Goal: Communication & Community: Answer question/provide support

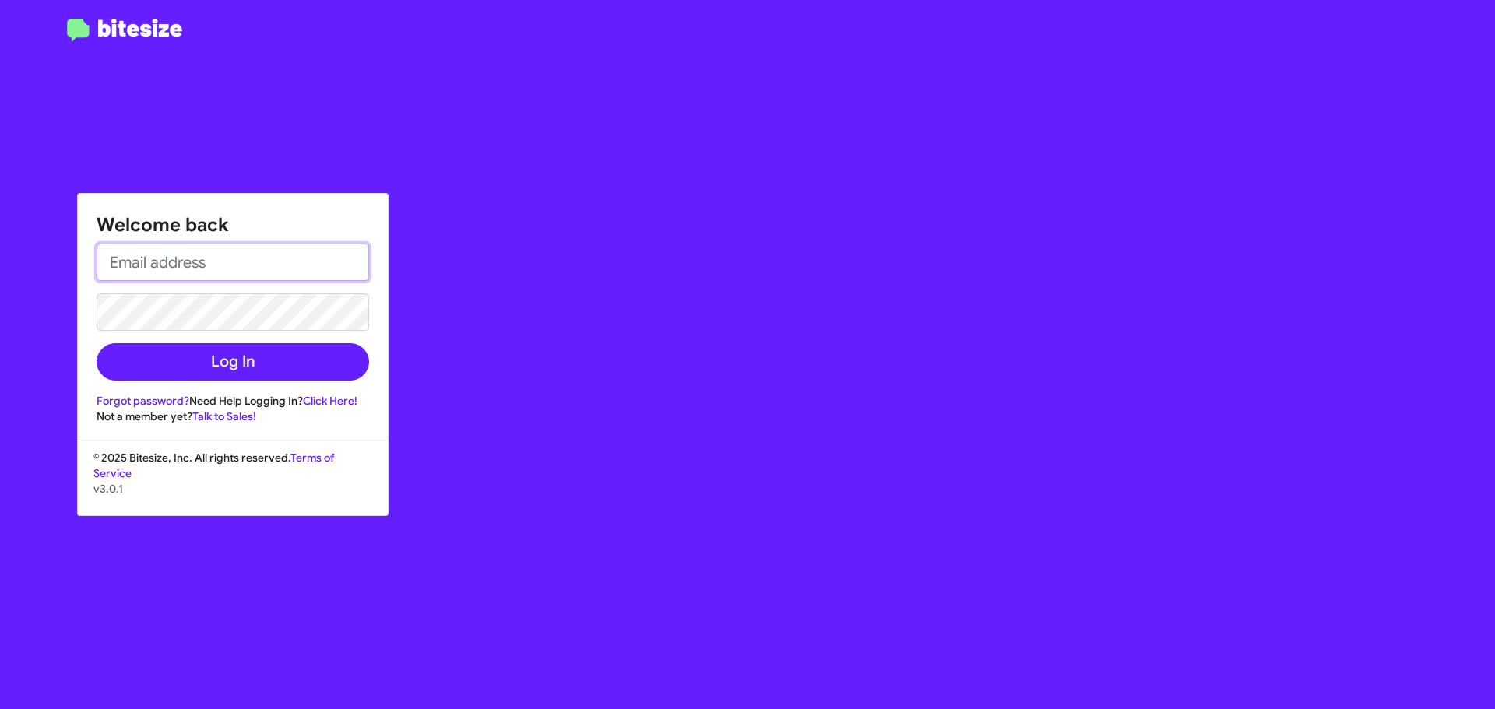
type input "[EMAIL_ADDRESS][DOMAIN_NAME]"
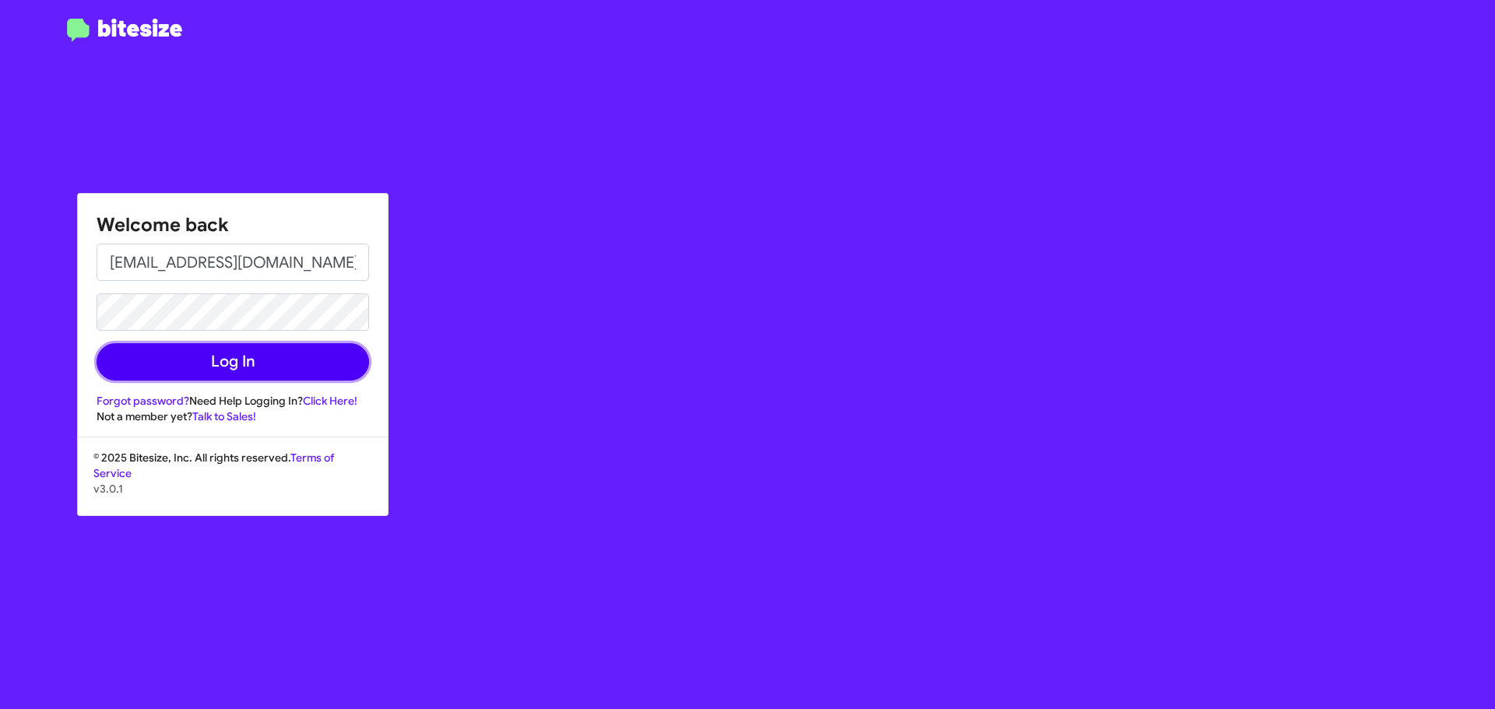
click at [247, 368] on button "Log In" at bounding box center [233, 361] width 273 height 37
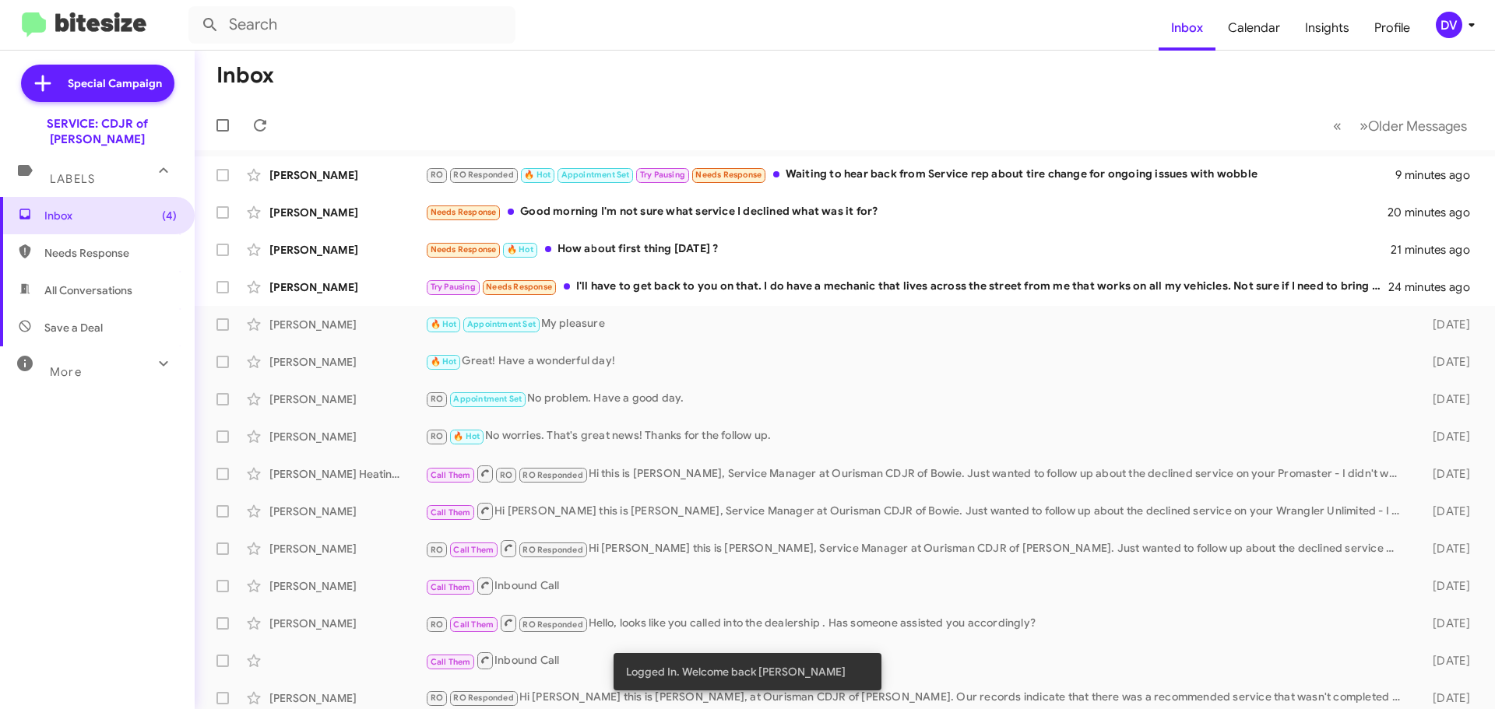
click at [699, 300] on div "[PERSON_NAME] Try Pausing Needs Response I'll have to get back to you on that. …" at bounding box center [845, 287] width 1276 height 31
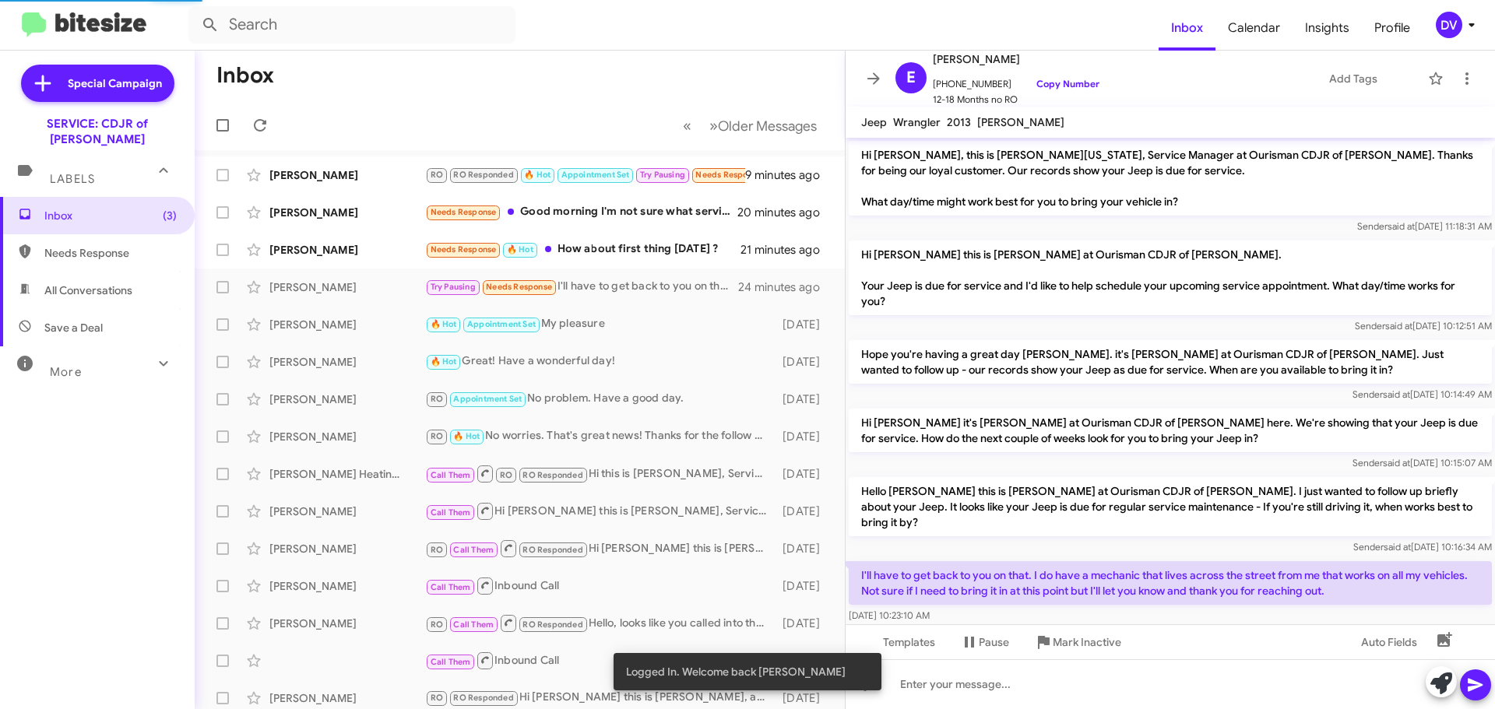
scroll to position [10, 0]
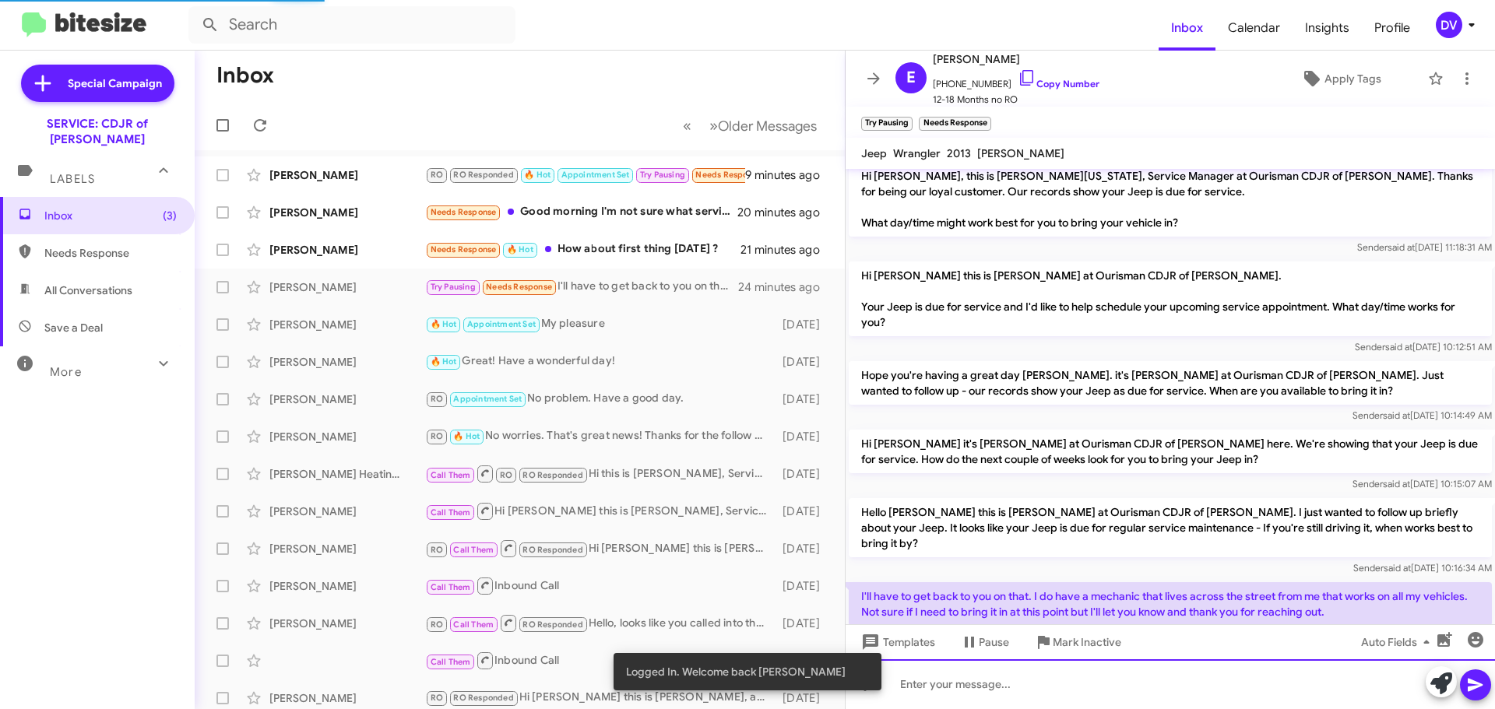
click at [997, 681] on div at bounding box center [1170, 685] width 649 height 50
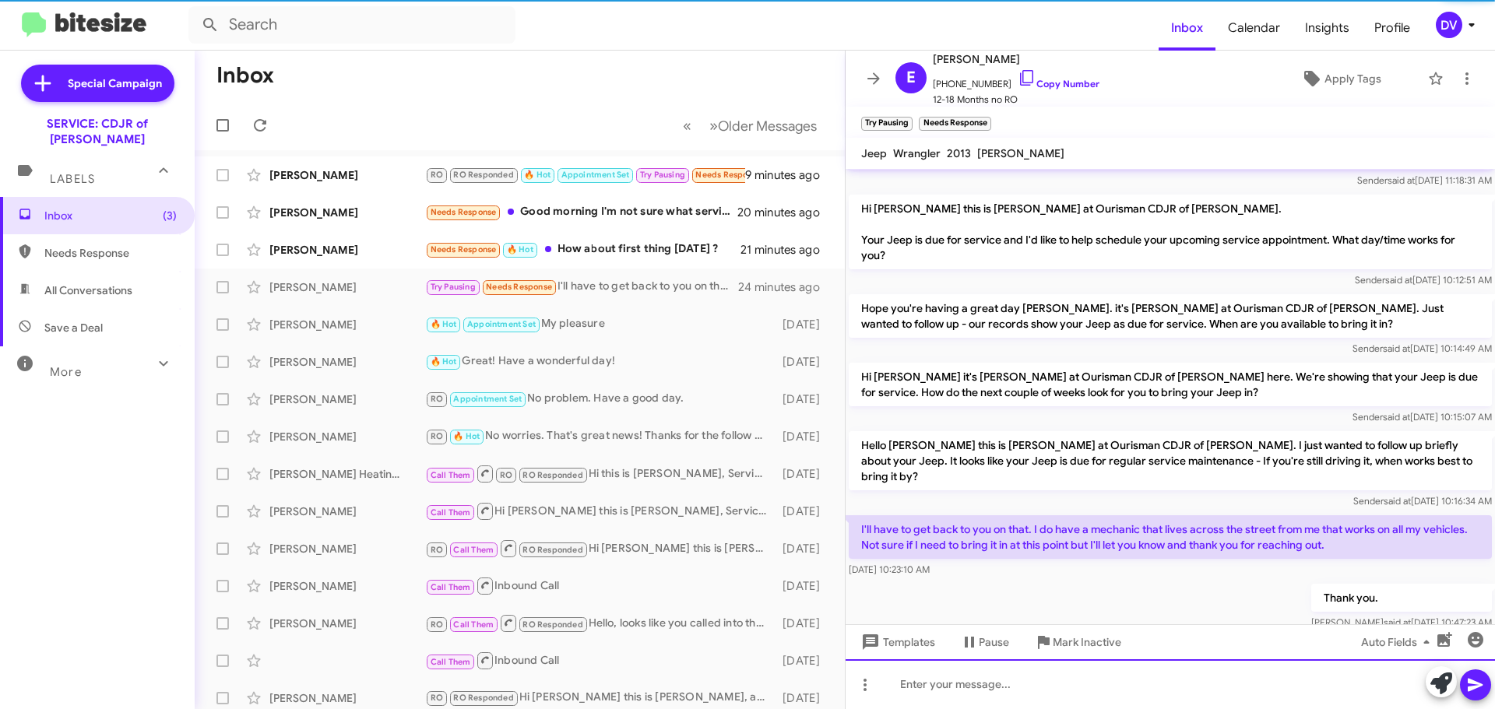
scroll to position [98, 0]
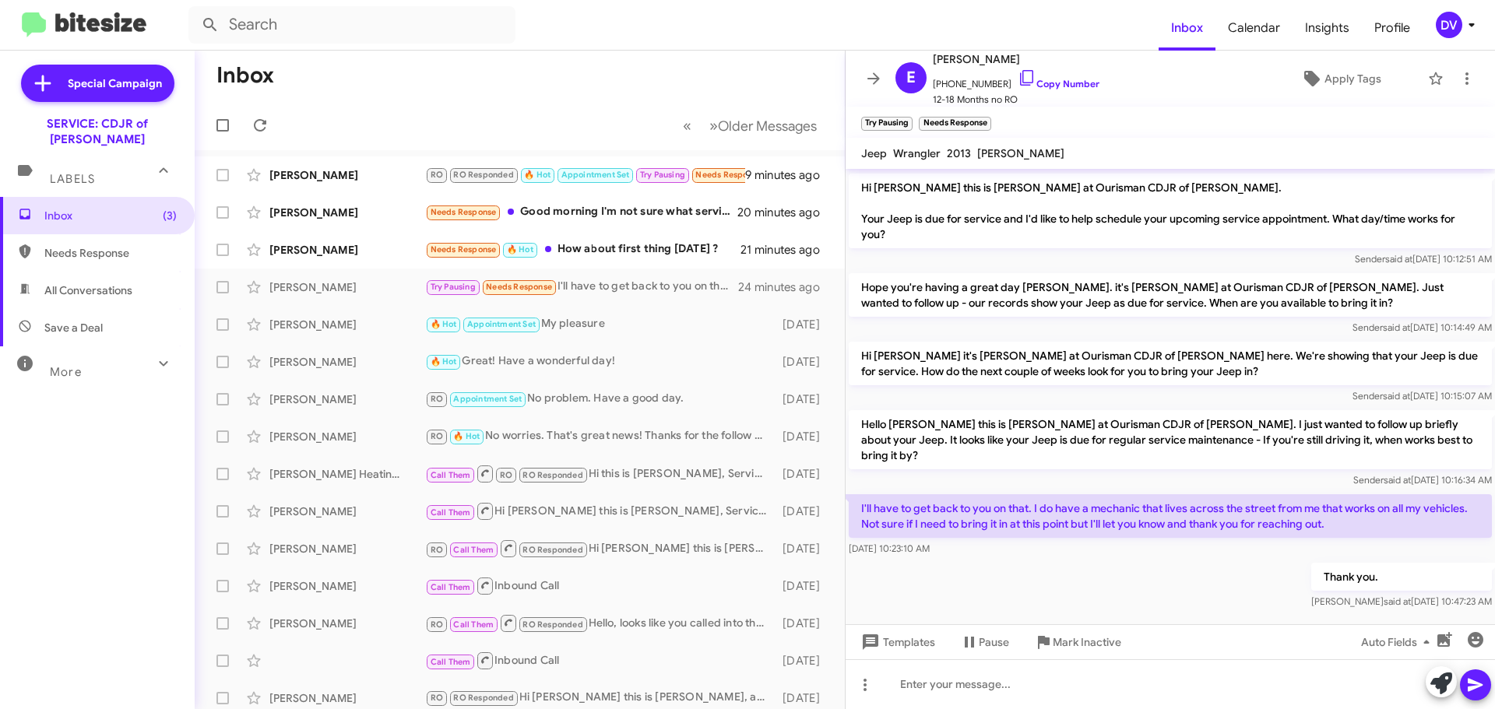
click at [587, 257] on div "Needs Response 🔥 Hot How about first thing [DATE] ?" at bounding box center [582, 250] width 315 height 18
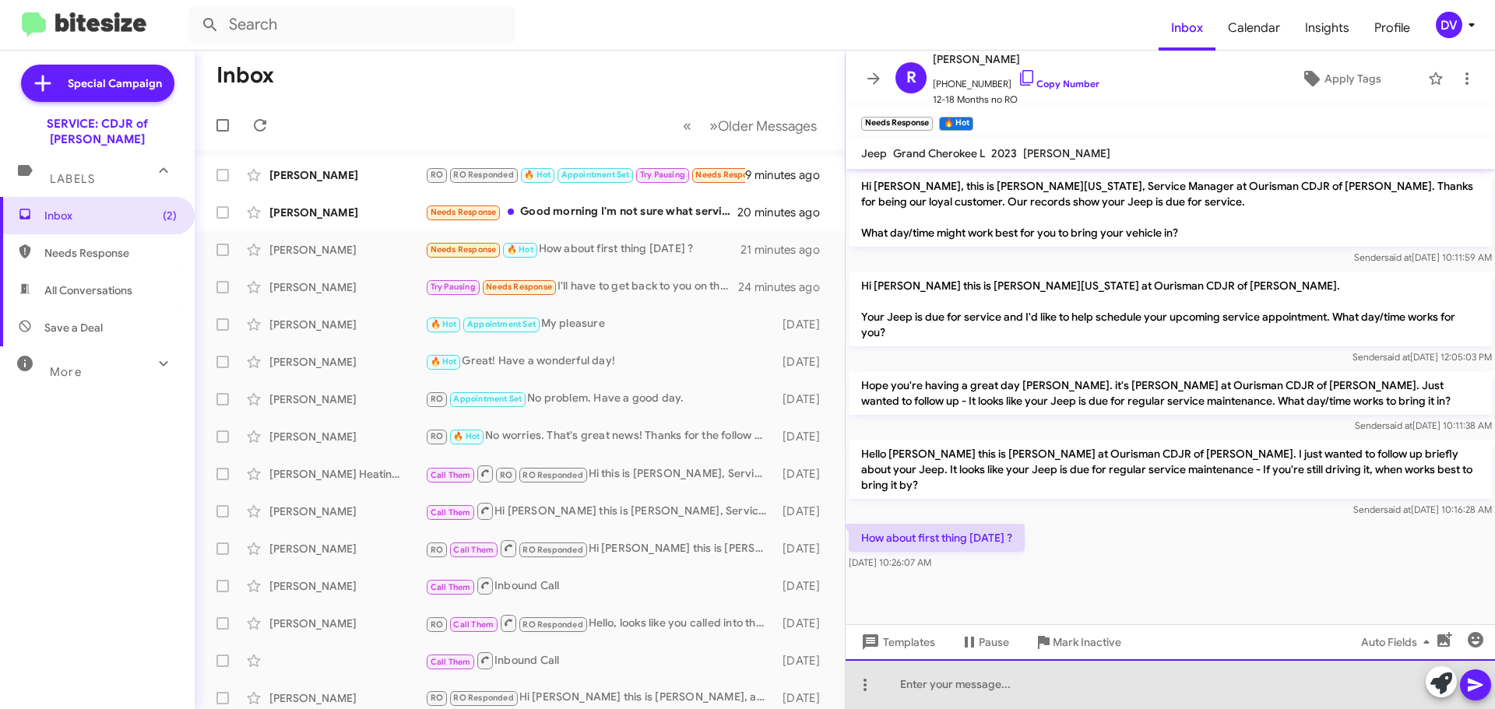
click at [1008, 697] on div at bounding box center [1170, 685] width 649 height 50
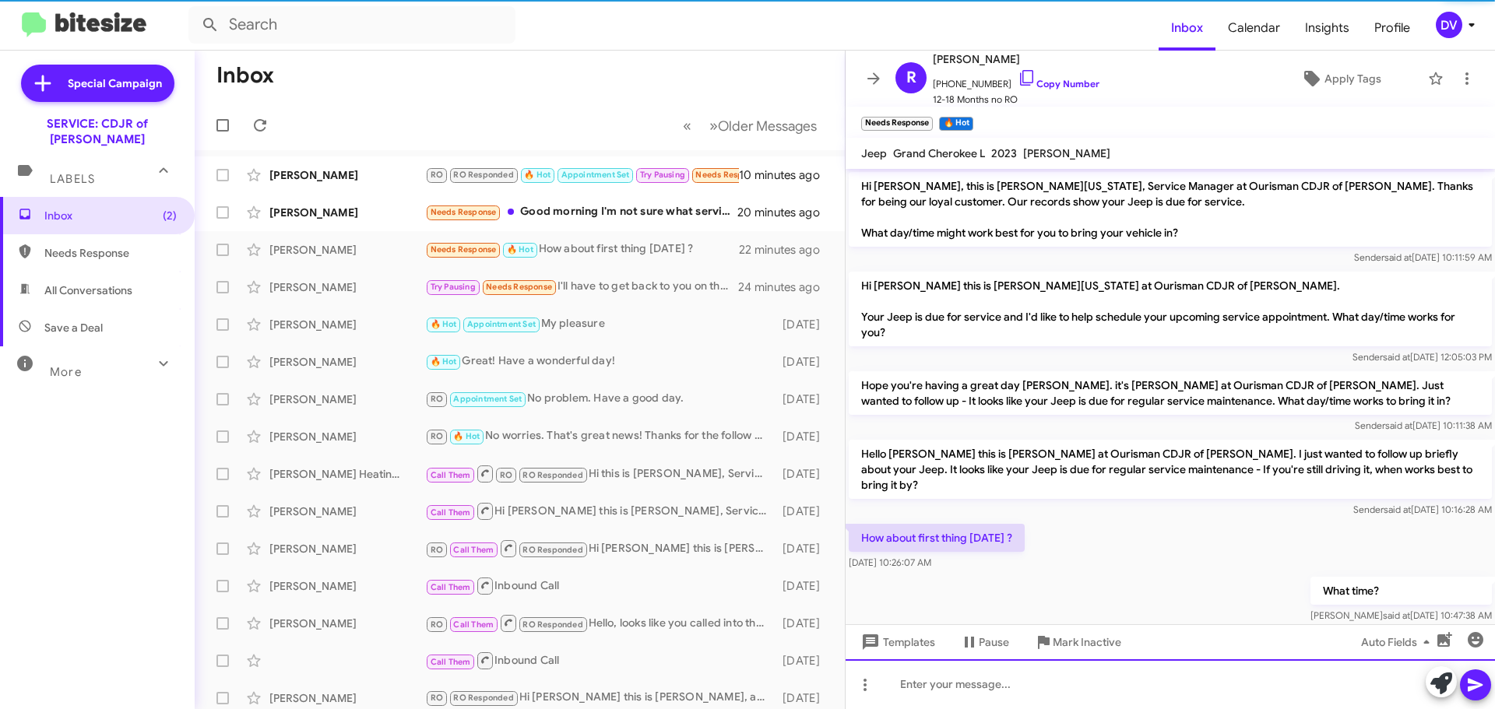
scroll to position [10, 0]
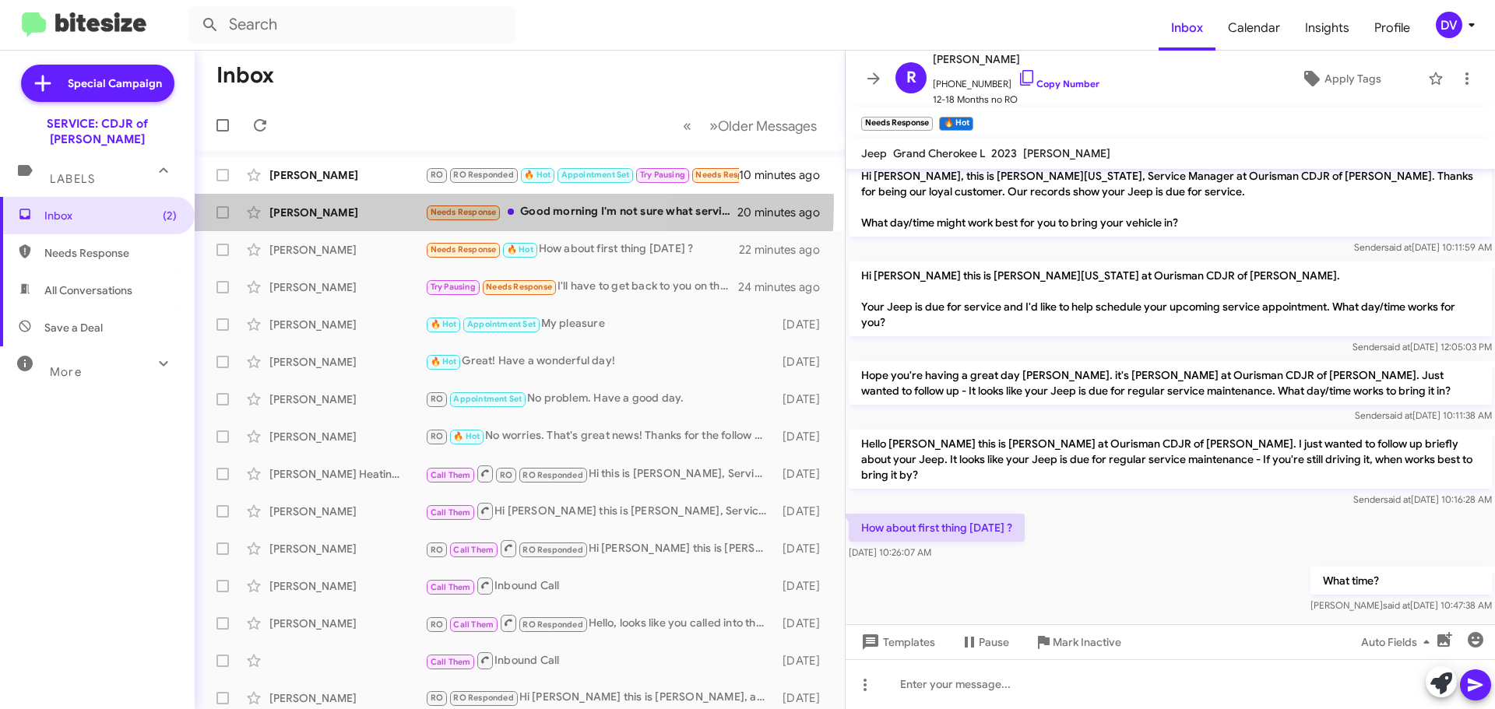
click at [355, 203] on div "[PERSON_NAME] Needs Response Good morning I'm not sure what service I declined …" at bounding box center [519, 212] width 625 height 31
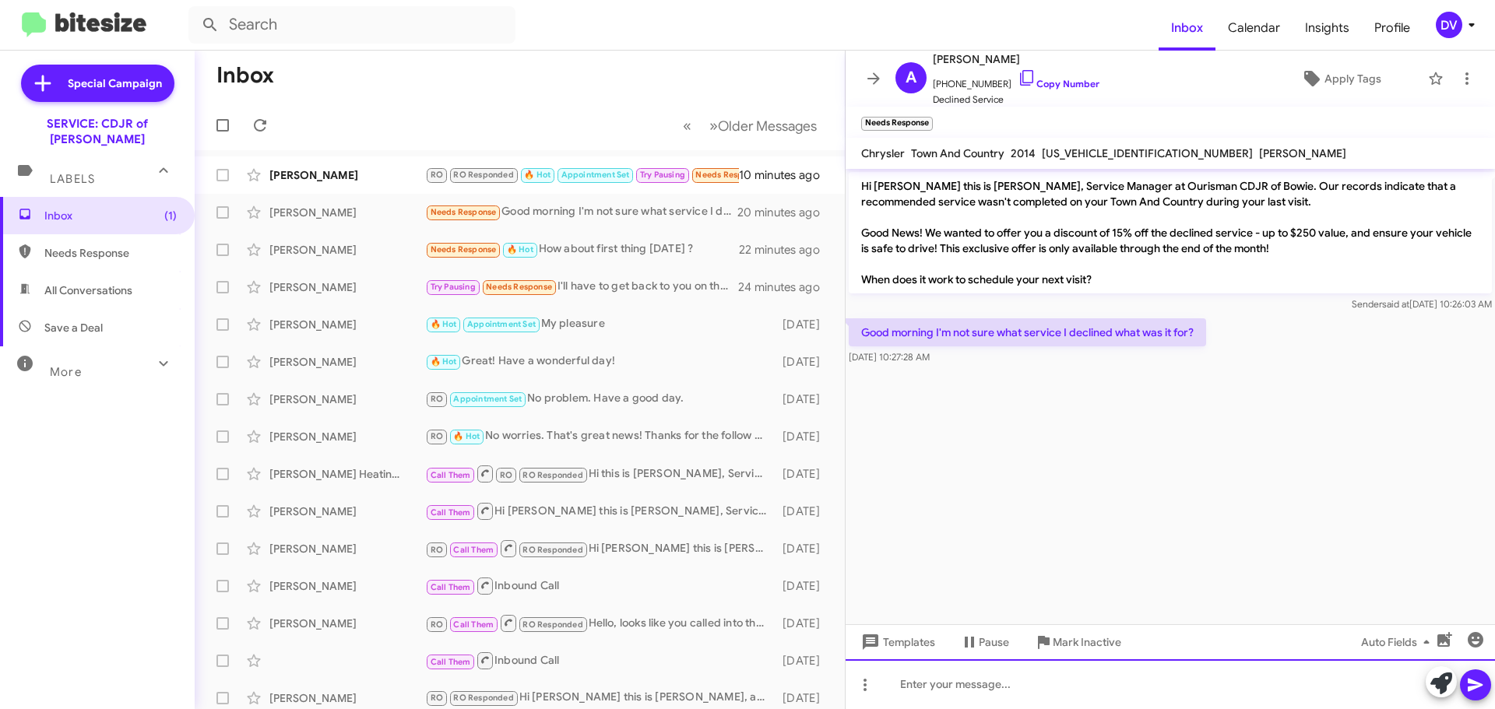
click at [1047, 697] on div at bounding box center [1170, 685] width 649 height 50
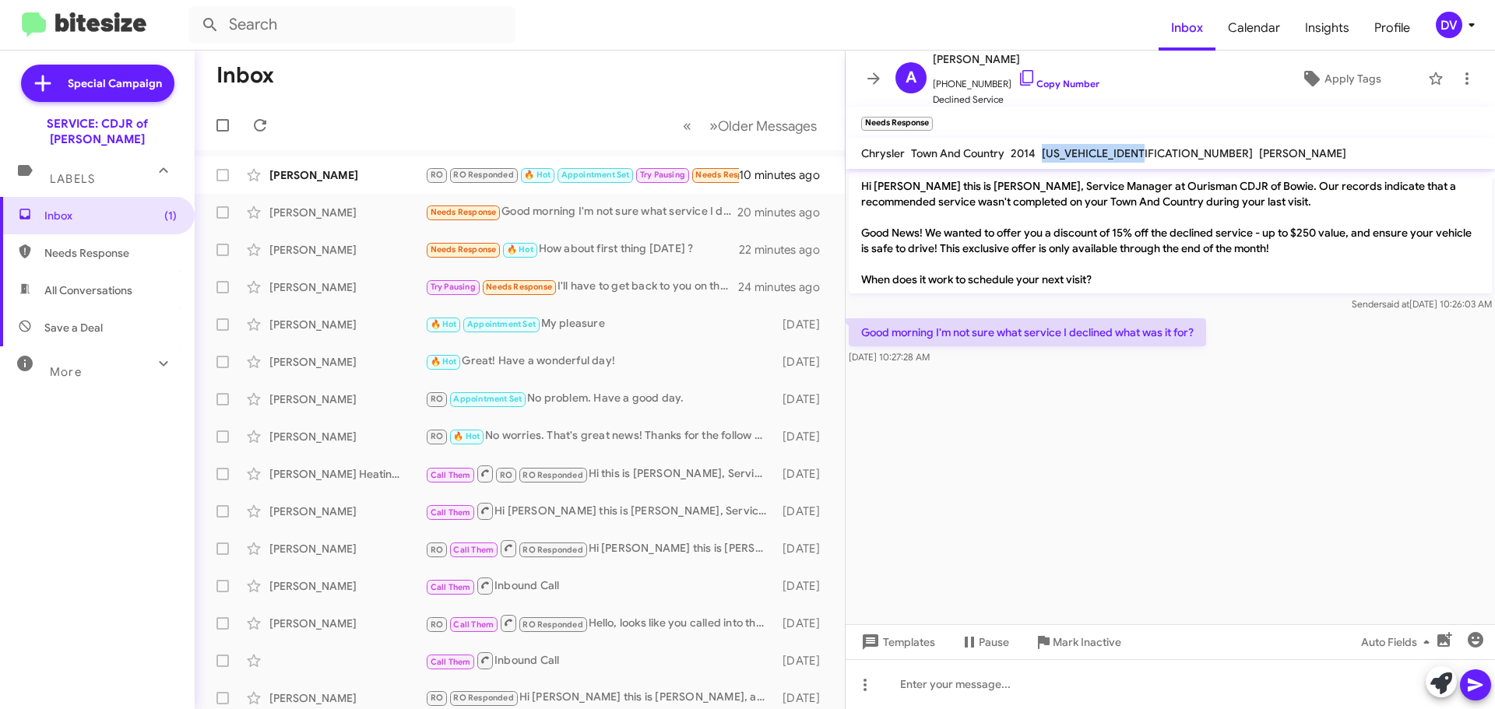
drag, startPoint x: 1153, startPoint y: 154, endPoint x: 1043, endPoint y: 154, distance: 110.6
click at [1043, 154] on div "[US_VEHICLE_IDENTIFICATION_NUMBER]" at bounding box center [1147, 153] width 217 height 19
copy span "[US_VEHICLE_IDENTIFICATION_NUMBER]"
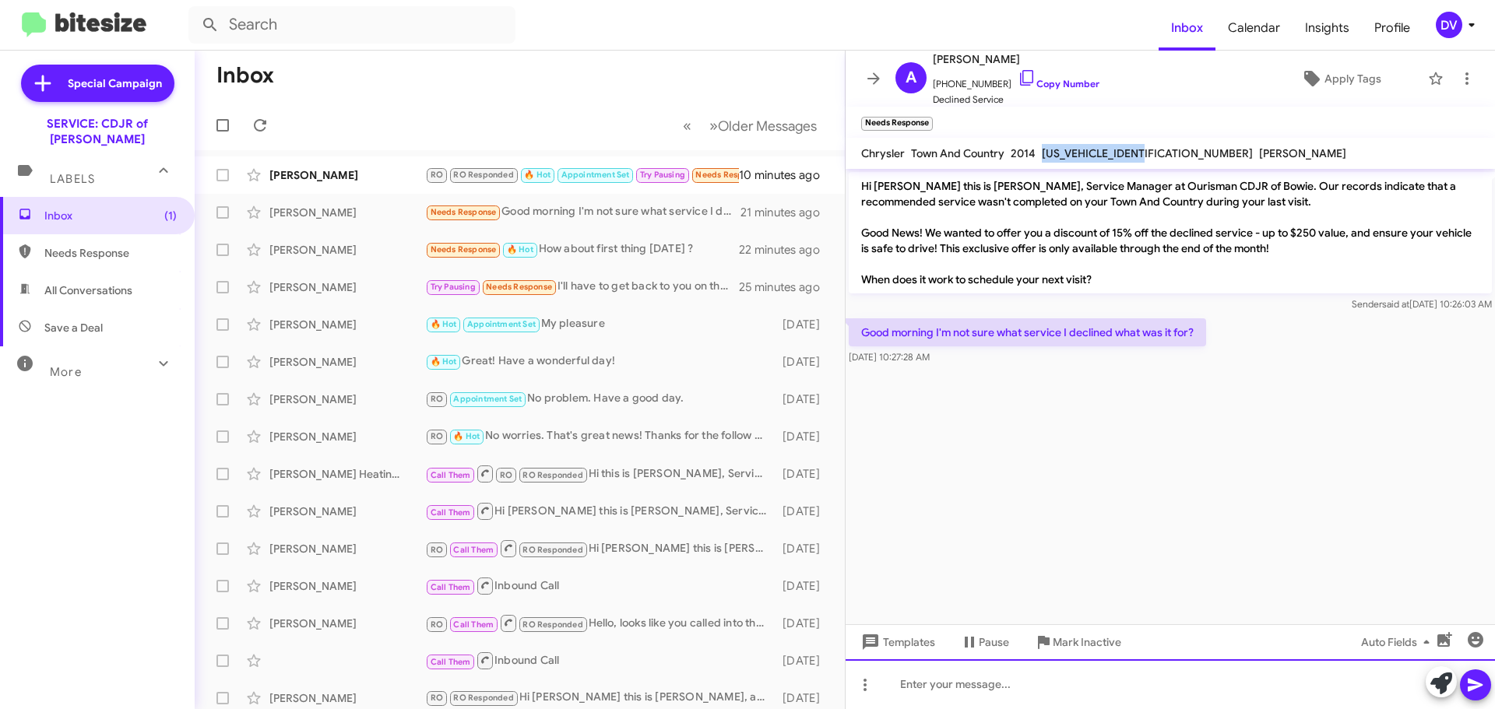
click at [1017, 698] on div at bounding box center [1170, 685] width 649 height 50
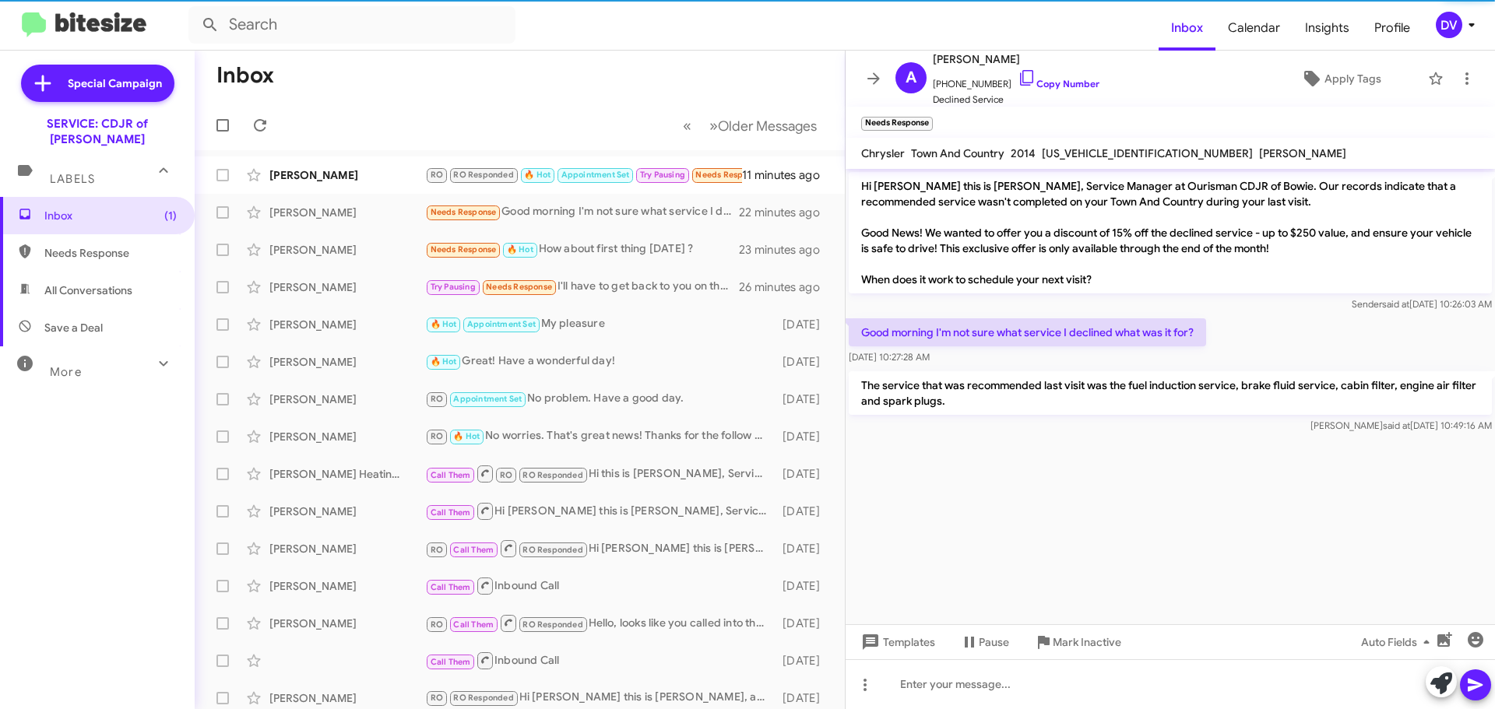
click at [358, 178] on div "[PERSON_NAME]" at bounding box center [347, 175] width 156 height 16
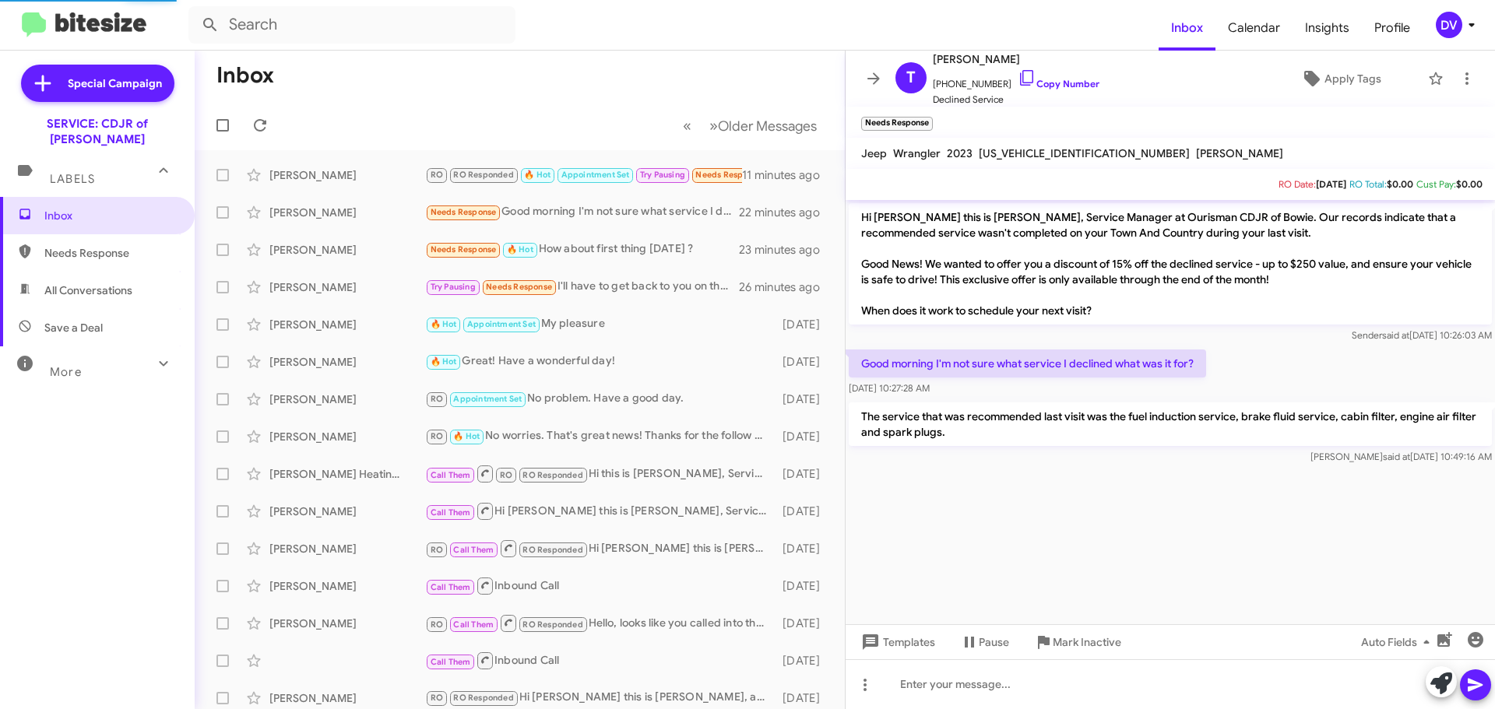
scroll to position [844, 0]
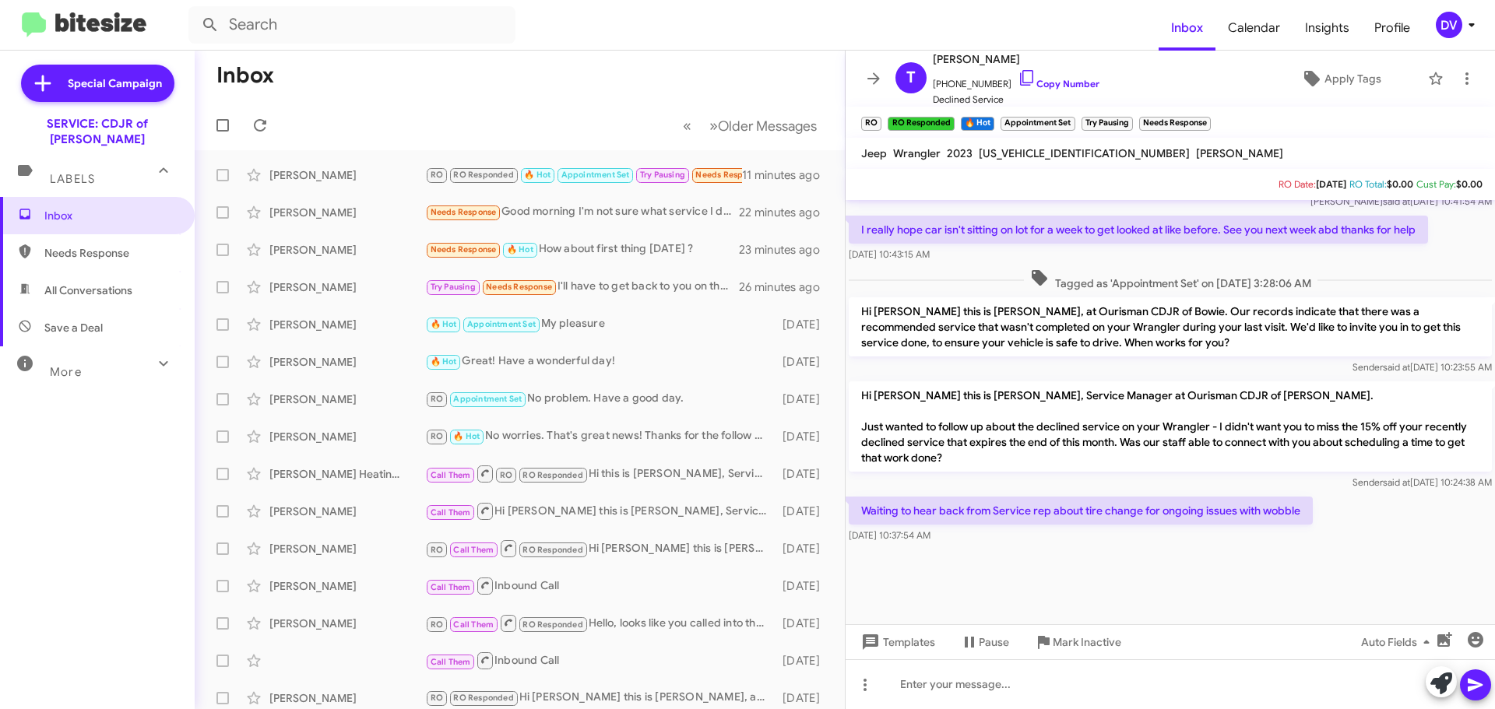
click at [994, 148] on span "[US_VEHICLE_IDENTIFICATION_NUMBER]" at bounding box center [1084, 153] width 211 height 14
copy span "[US_VEHICLE_IDENTIFICATION_NUMBER]"
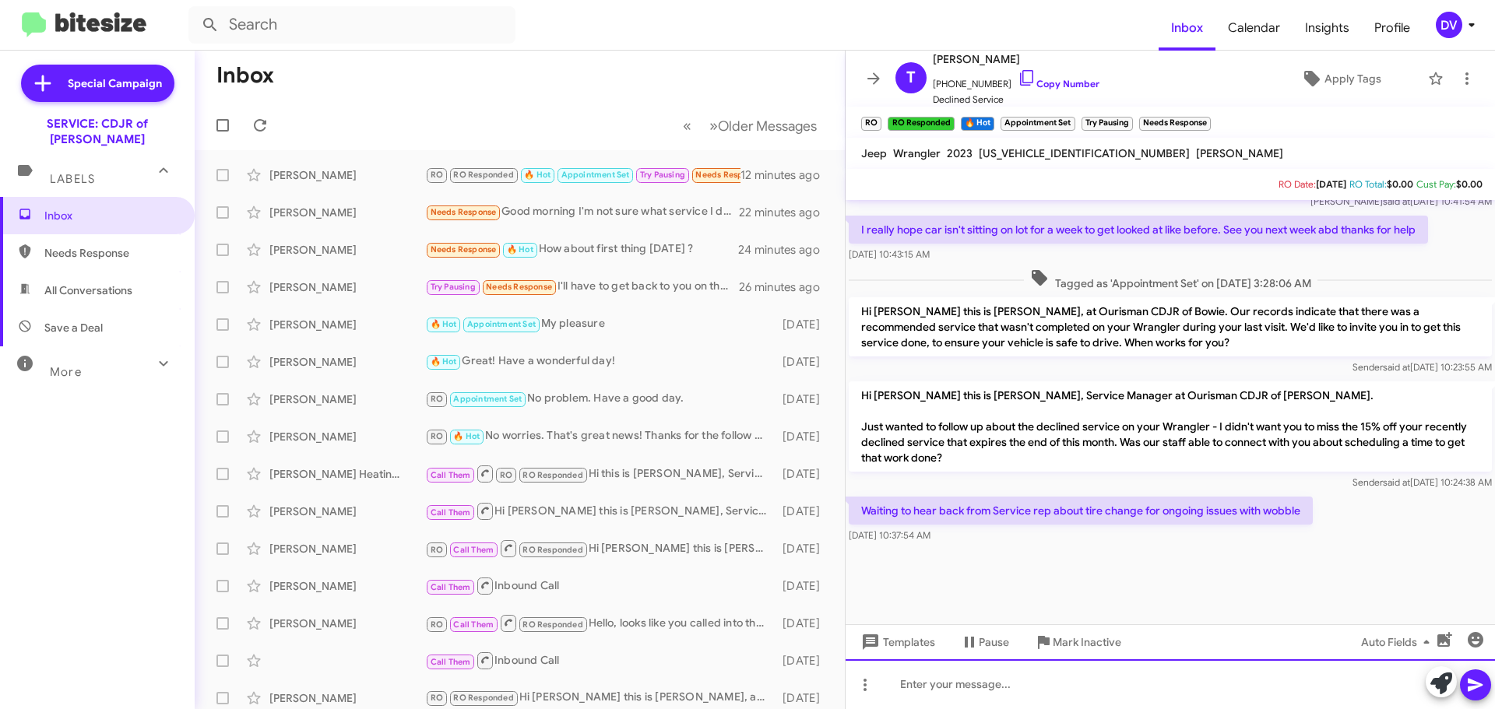
click at [956, 678] on div at bounding box center [1170, 685] width 649 height 50
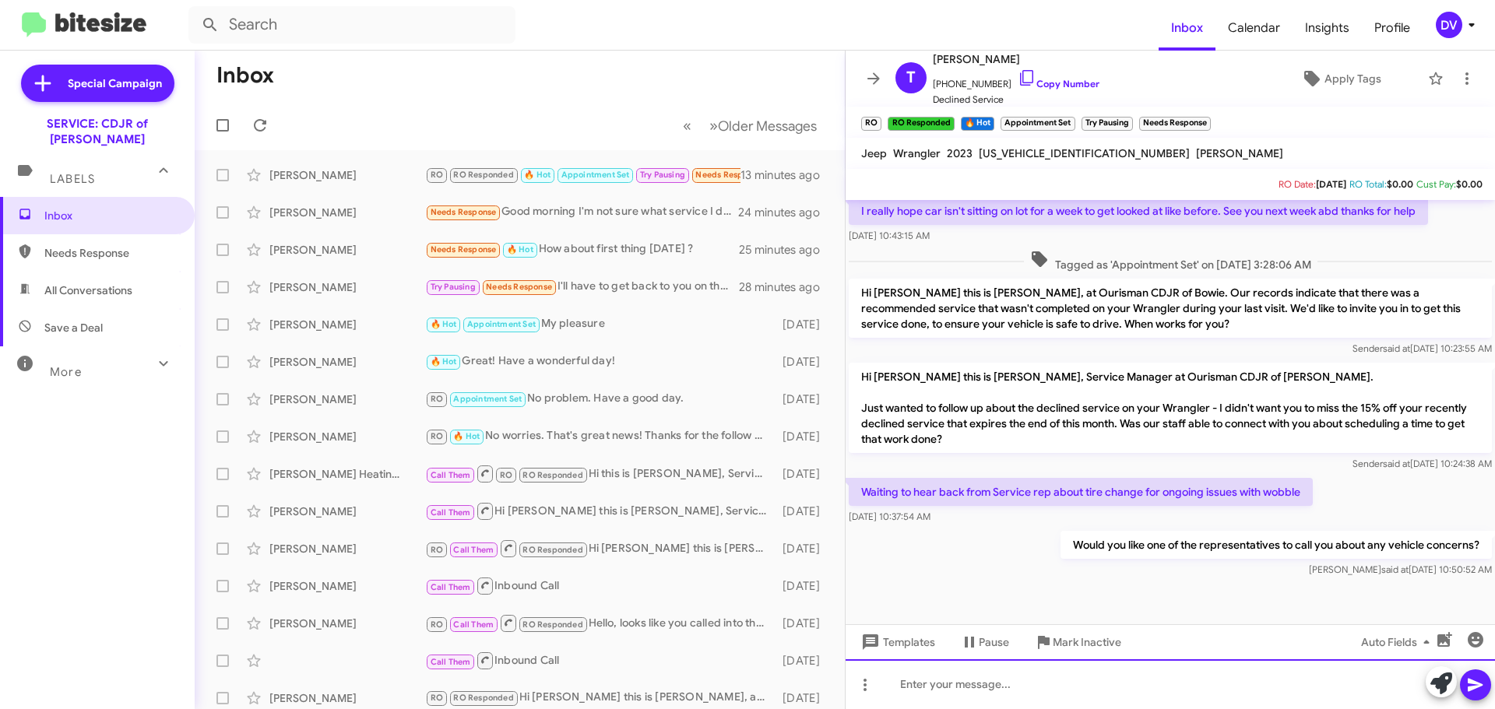
scroll to position [2729, 0]
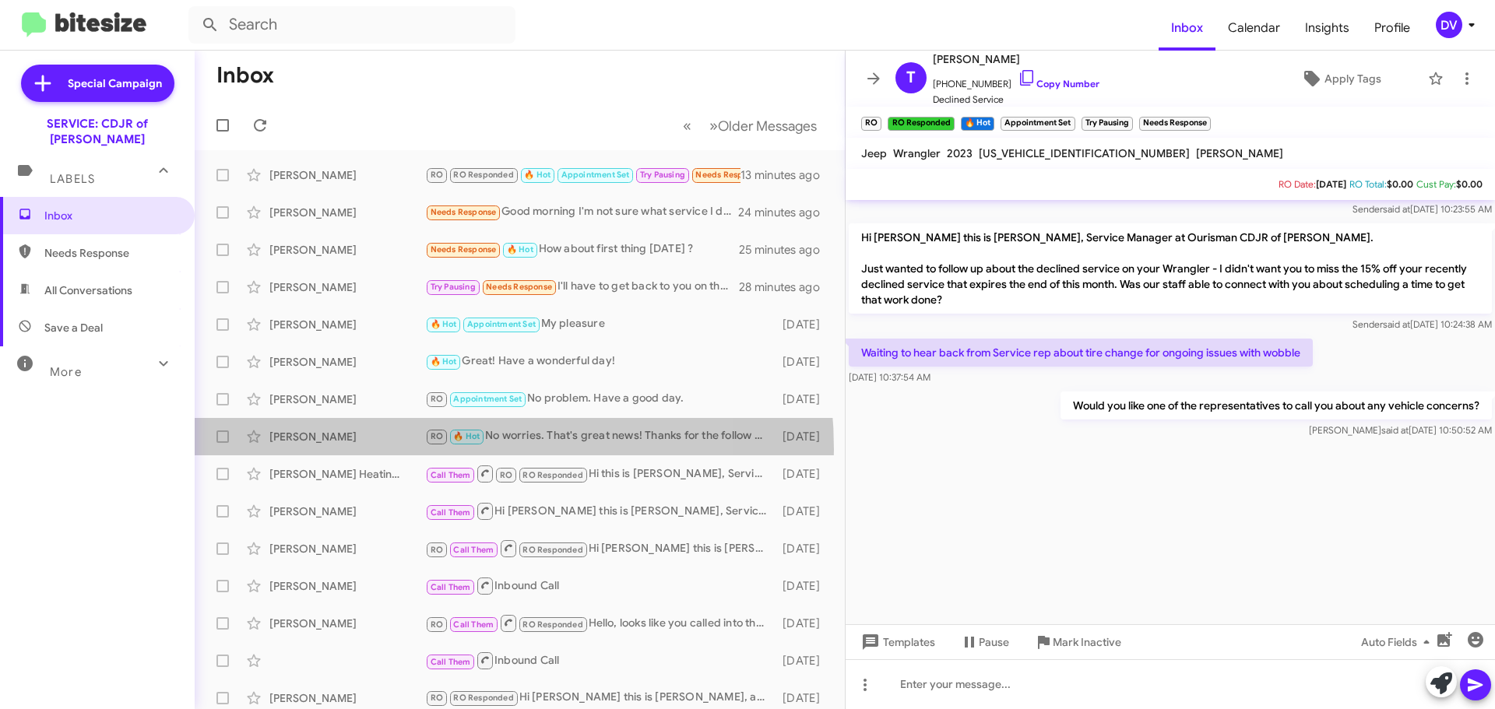
click at [388, 450] on div "[PERSON_NAME] RO 🔥 Hot No worries. That's great news! Thanks for the follow up.…" at bounding box center [519, 436] width 625 height 31
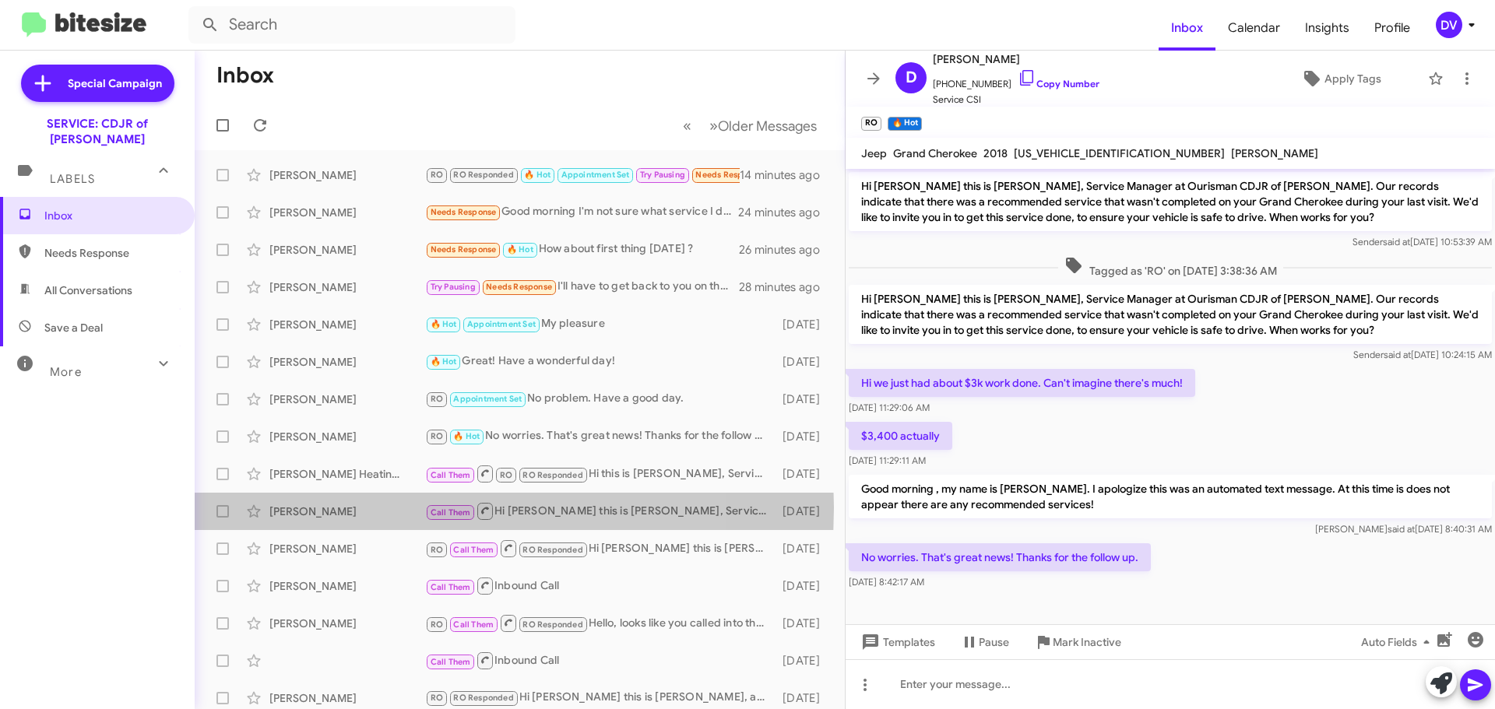
click at [384, 508] on div "[PERSON_NAME]" at bounding box center [347, 512] width 156 height 16
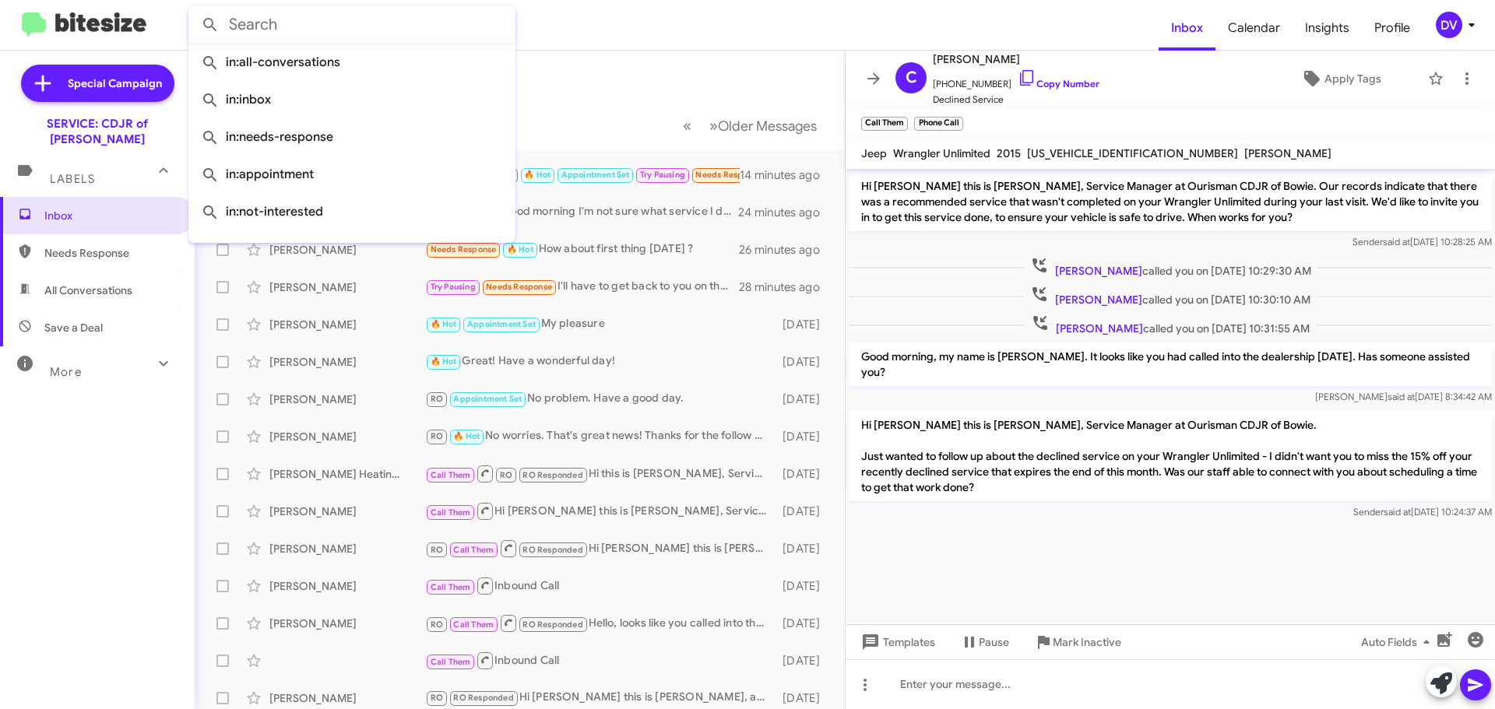
drag, startPoint x: 438, startPoint y: 43, endPoint x: 649, endPoint y: 60, distance: 211.7
click at [649, 60] on mat-toolbar-row "Inbox" at bounding box center [520, 76] width 650 height 50
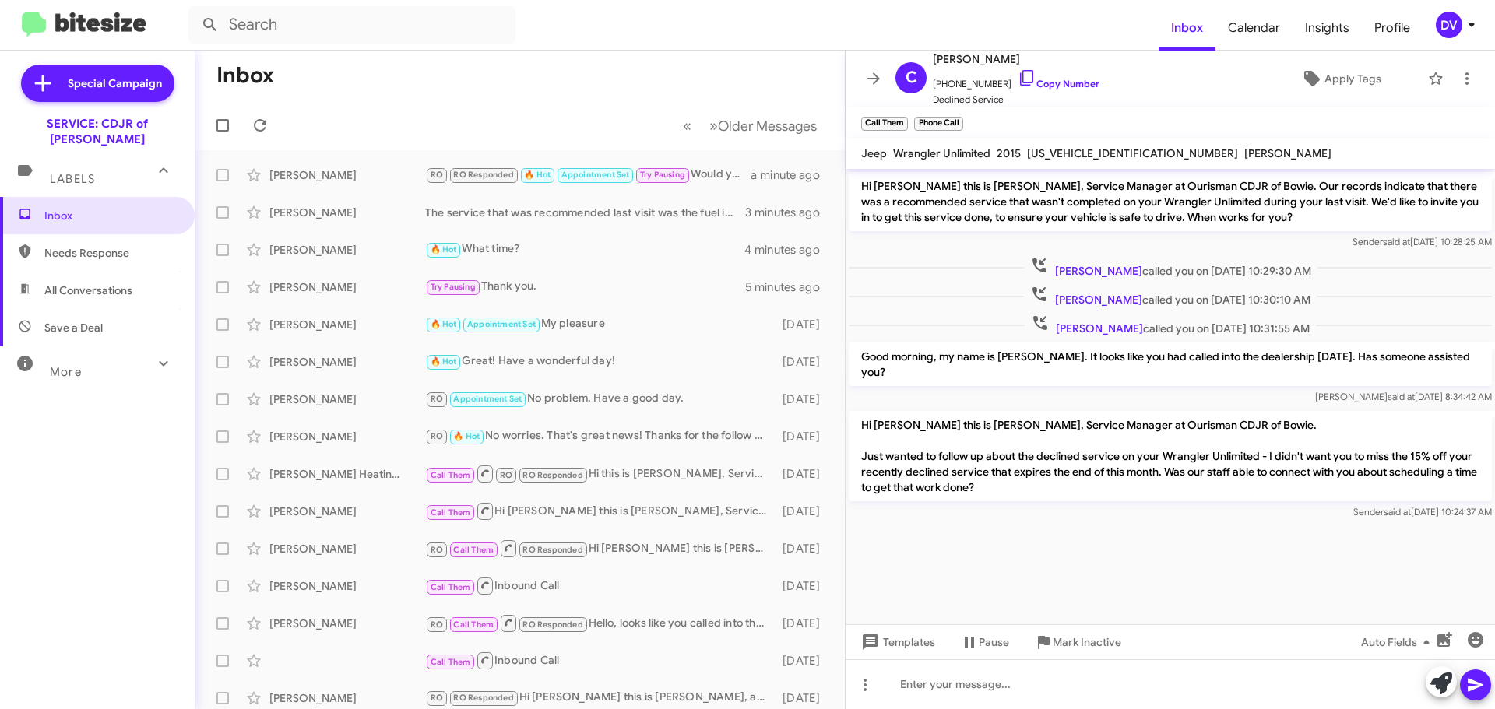
click at [379, 174] on div "[PERSON_NAME]" at bounding box center [347, 175] width 156 height 16
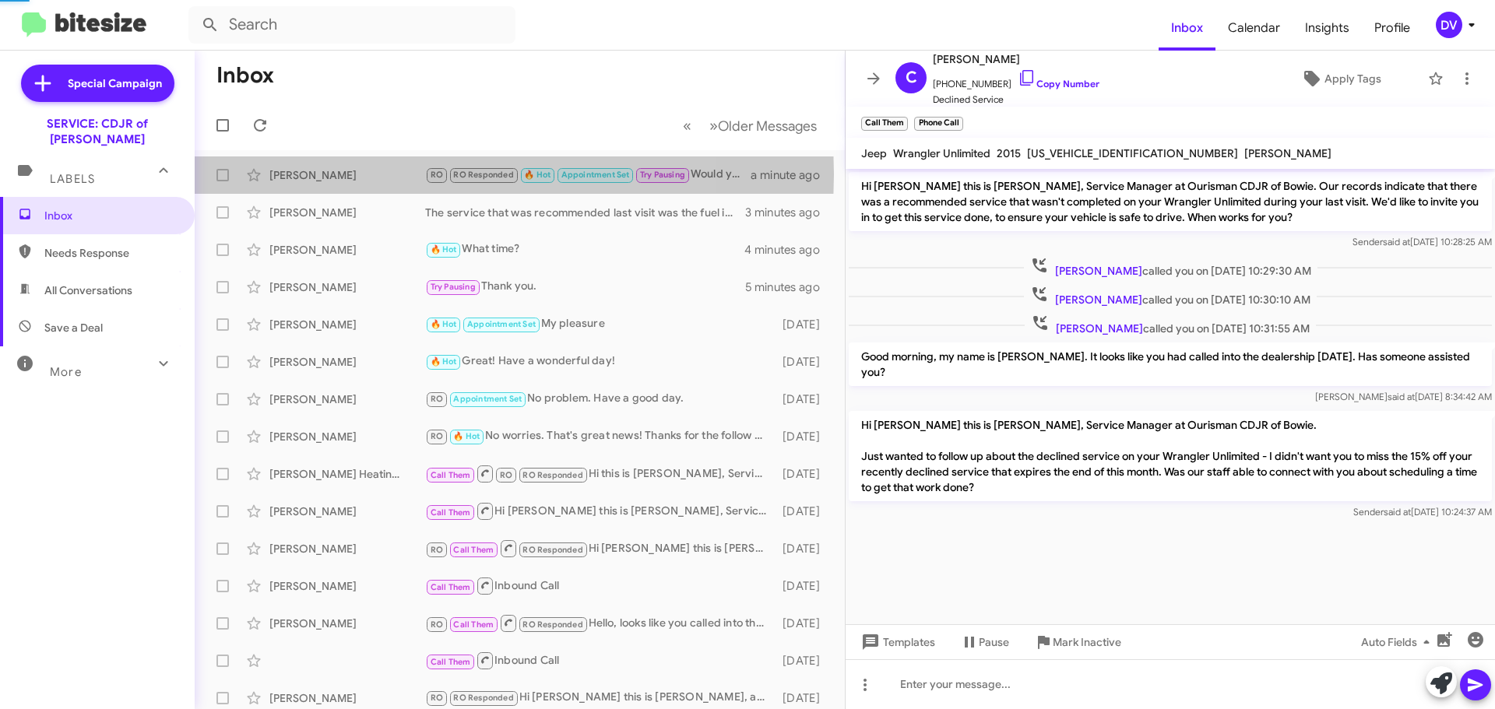
scroll to position [829, 0]
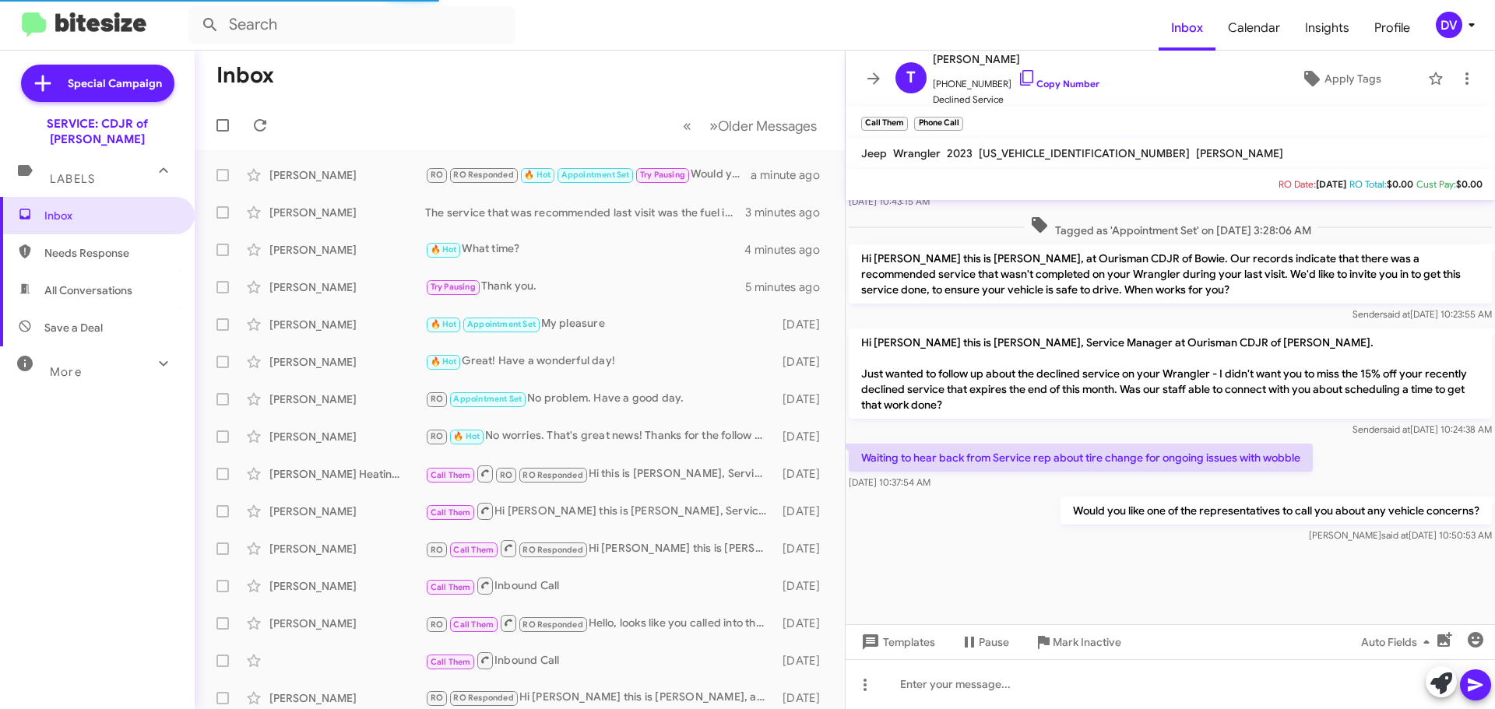
click at [395, 220] on div "Angela Shyllon The service that was recommended last visit was the fuel inducti…" at bounding box center [519, 212] width 625 height 31
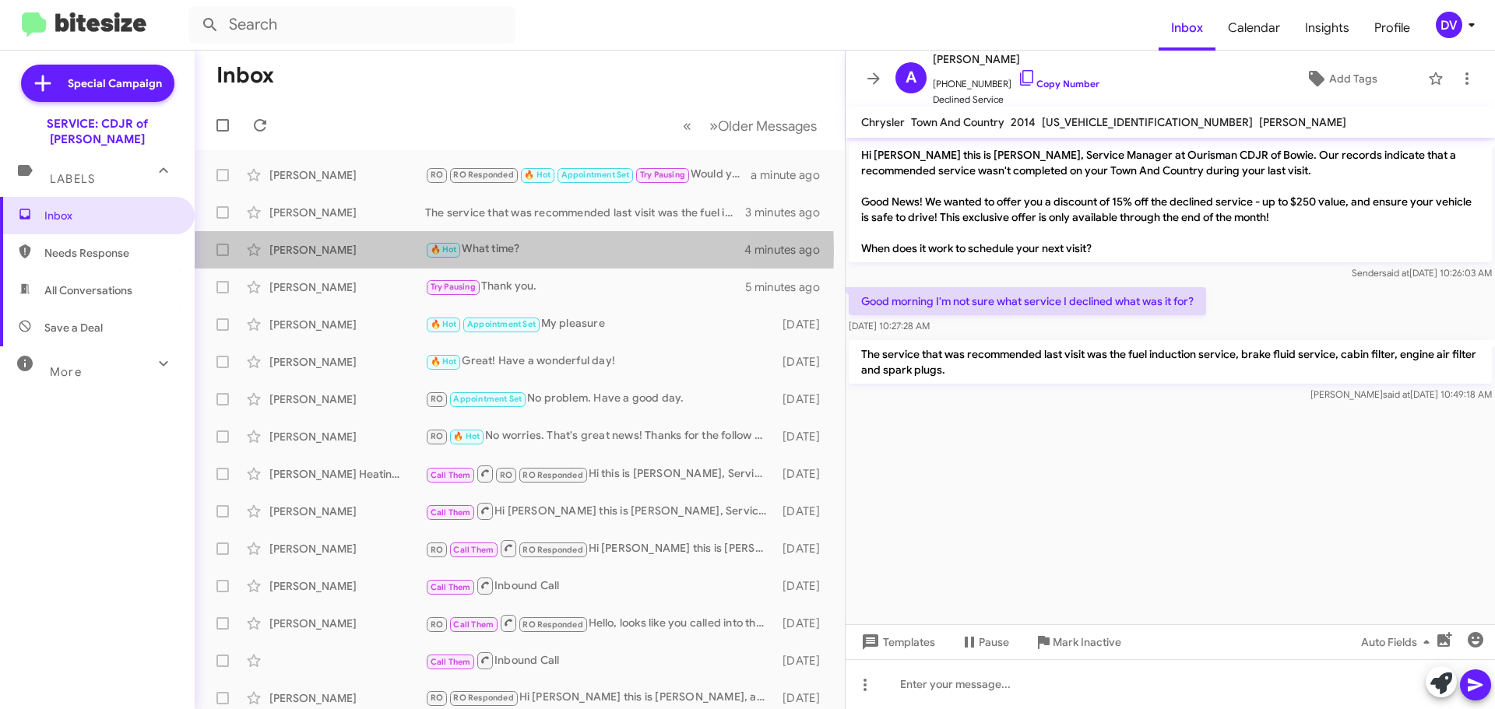
click at [397, 251] on div "[PERSON_NAME]" at bounding box center [347, 250] width 156 height 16
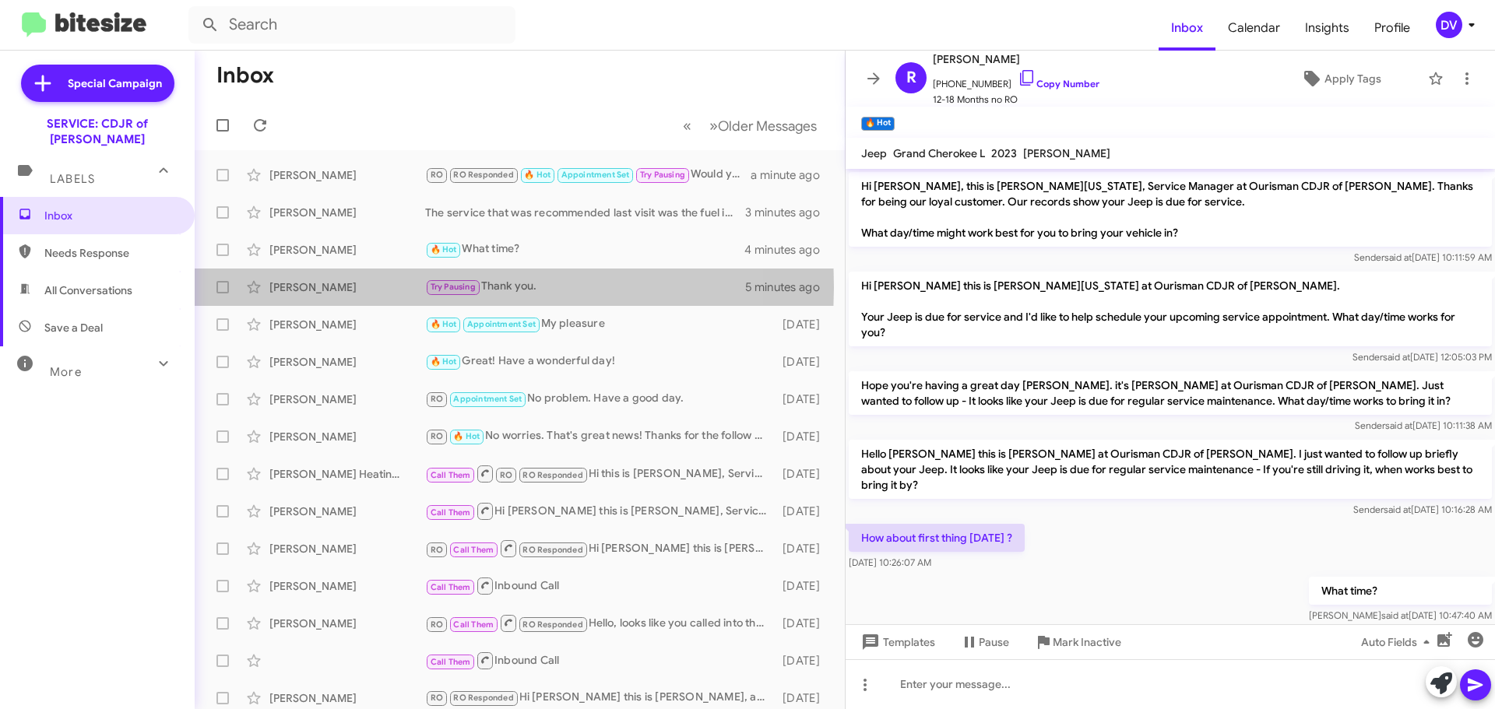
click at [403, 287] on div "[PERSON_NAME]" at bounding box center [347, 288] width 156 height 16
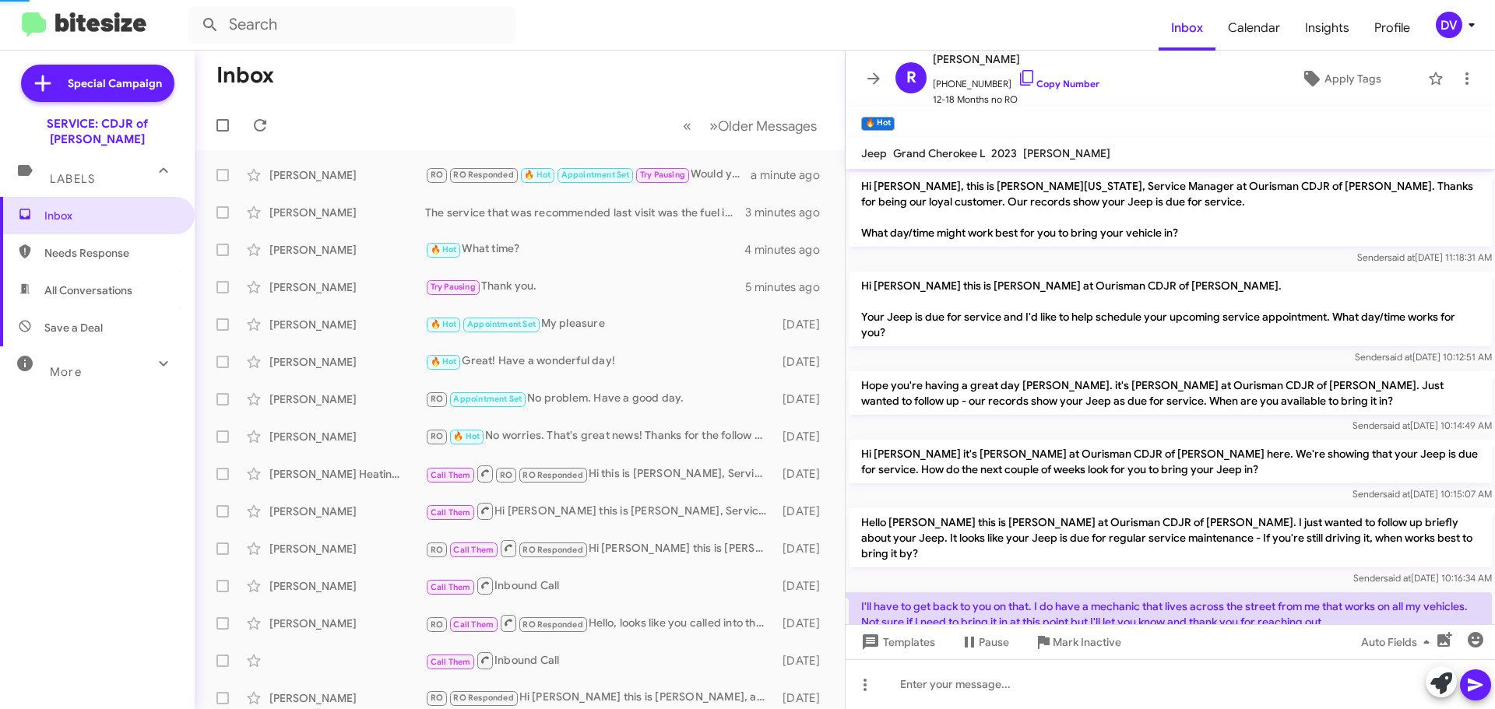
scroll to position [98, 0]
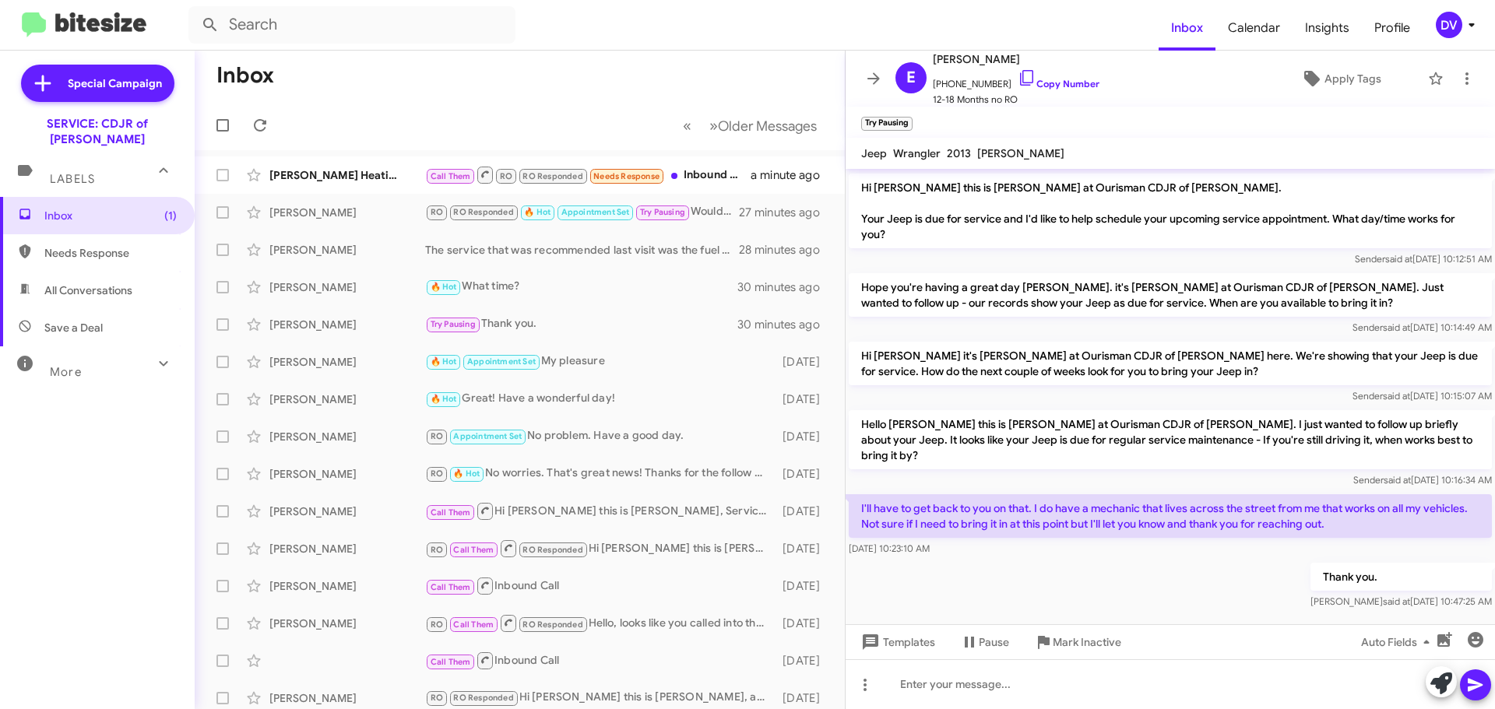
click at [336, 174] on div "[PERSON_NAME] Heating And Air" at bounding box center [347, 175] width 156 height 16
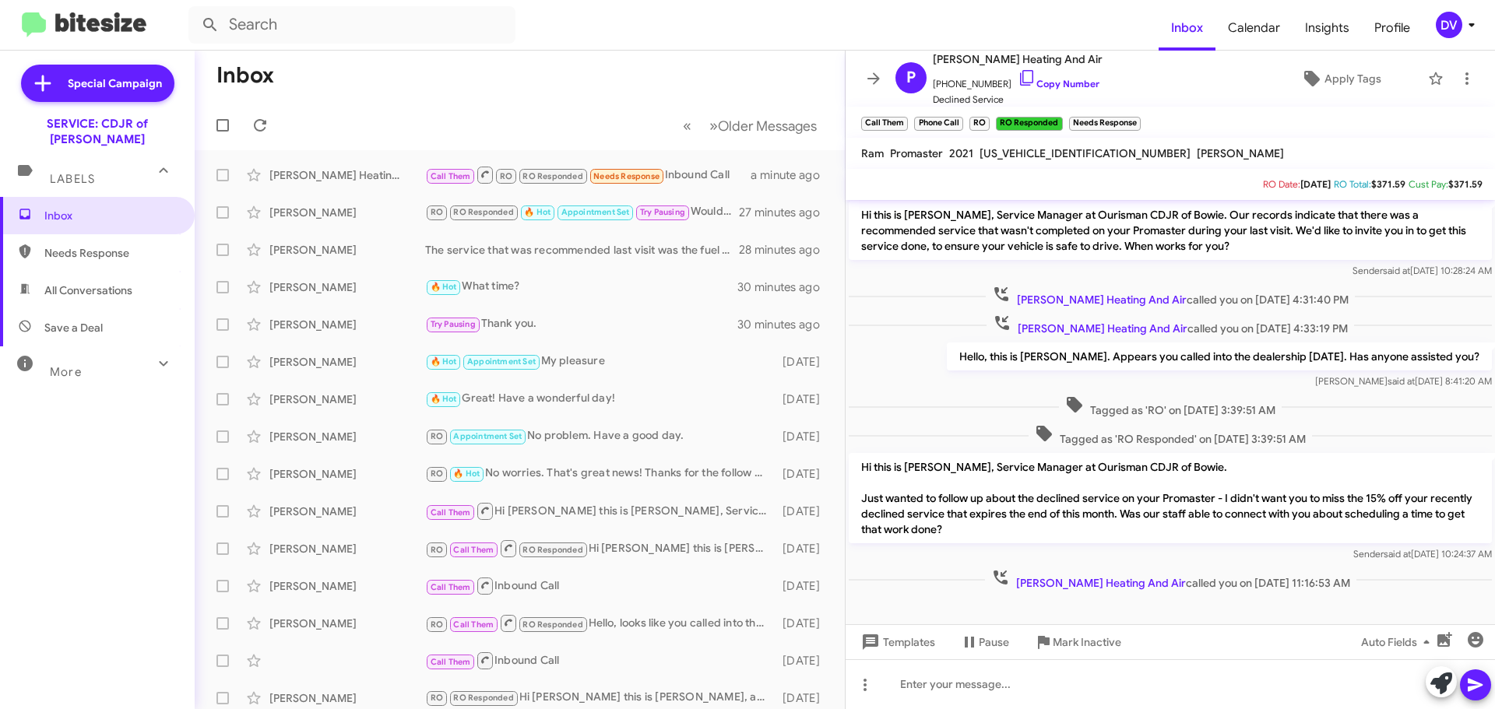
scroll to position [3, 0]
click at [1033, 151] on span "3C6LRVDG4ME513697" at bounding box center [1085, 153] width 211 height 14
click at [1033, 150] on span "3C6LRVDG4ME513697" at bounding box center [1085, 153] width 211 height 14
copy span "3C6LRVDG4ME513697"
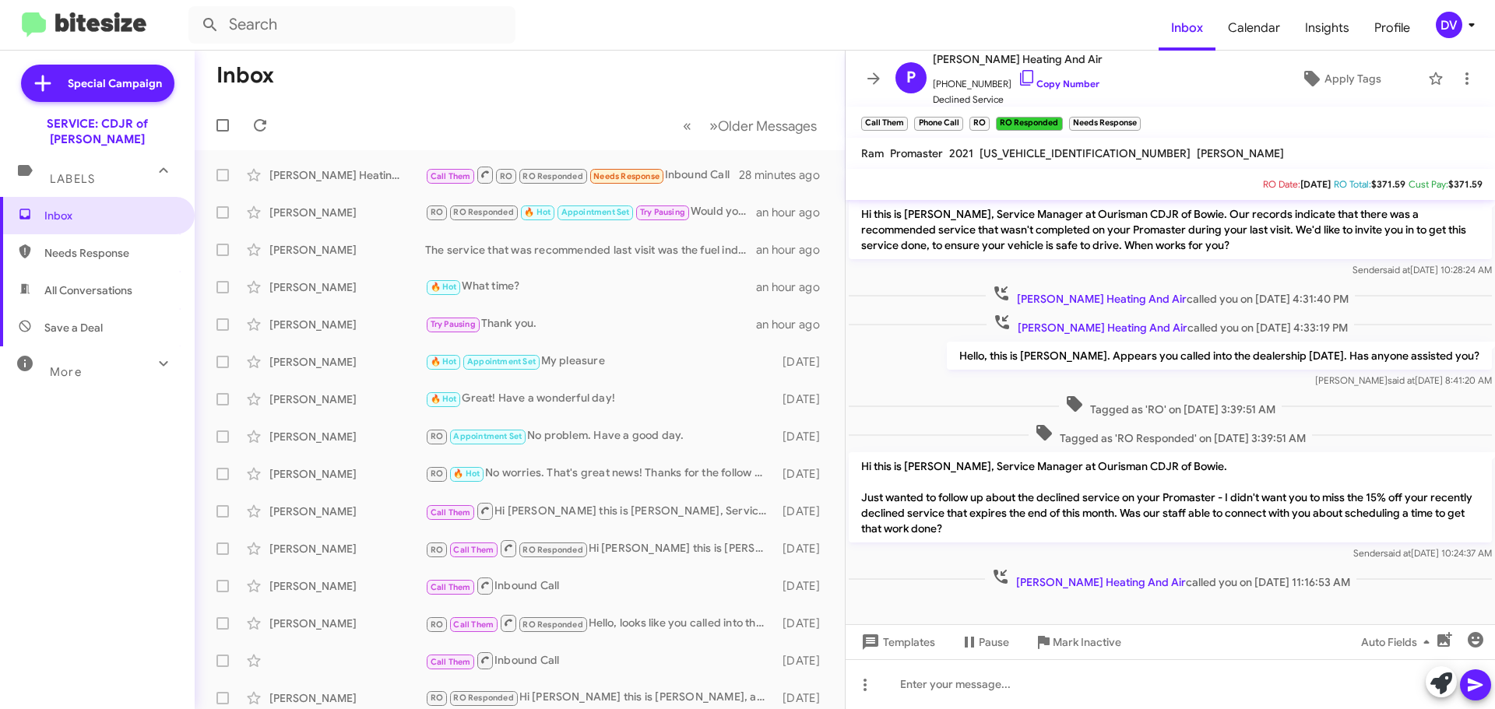
click at [360, 220] on div "Tierre Golsby RO RO Responded 🔥 Hot Appointment Set Try Pausing Would you like …" at bounding box center [519, 212] width 625 height 31
